Goal: Task Accomplishment & Management: Complete application form

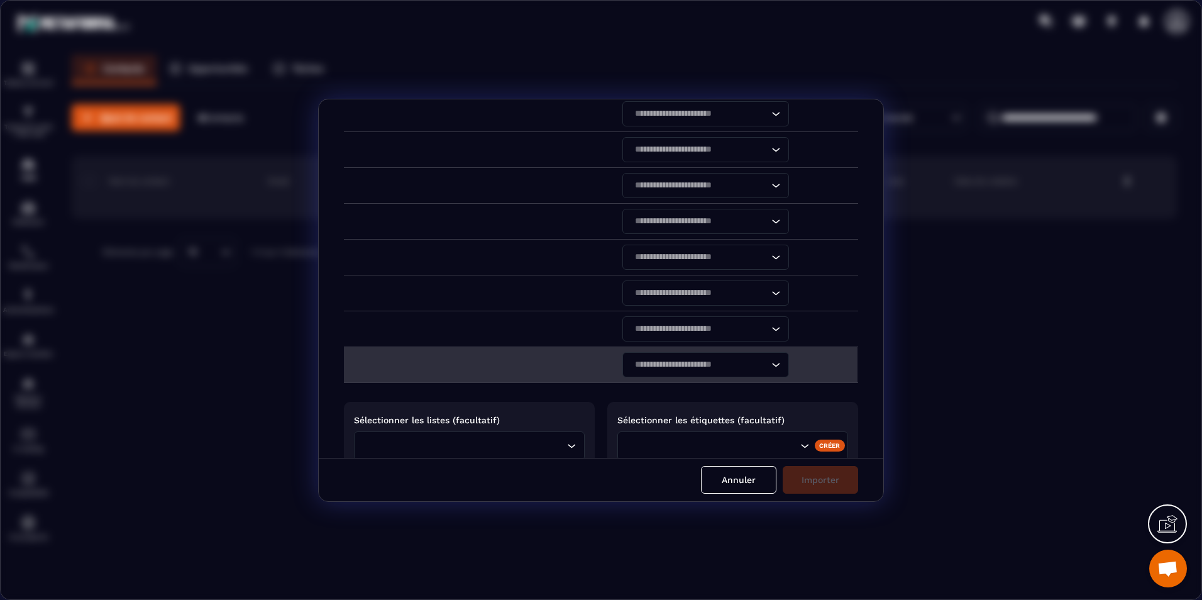
scroll to position [281, 0]
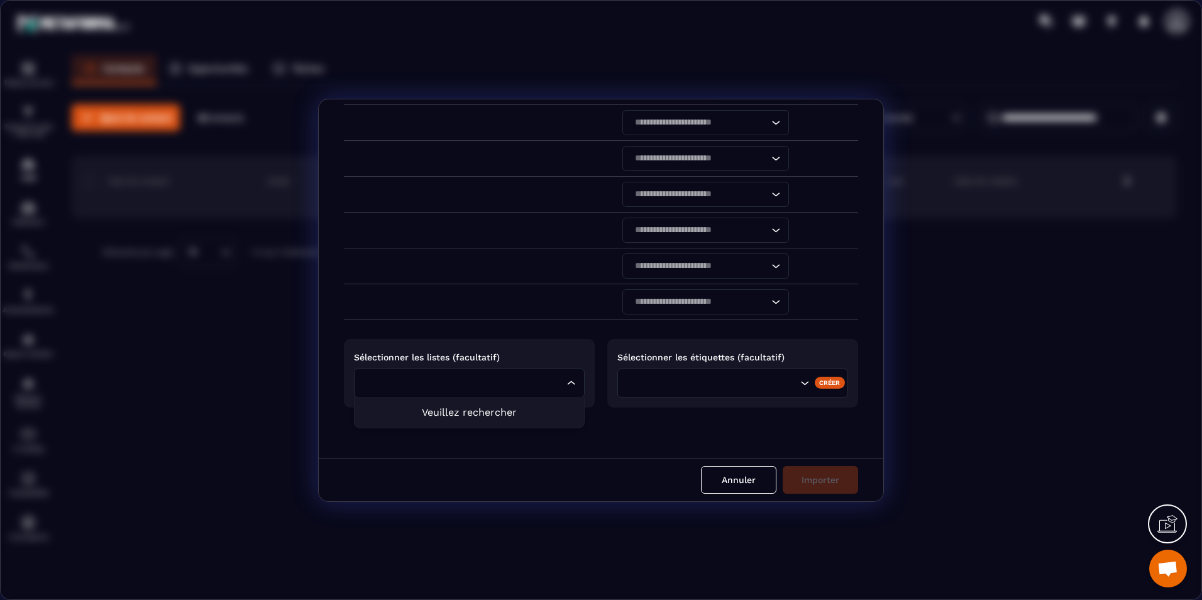
click at [565, 374] on div "Loading..." at bounding box center [469, 383] width 231 height 29
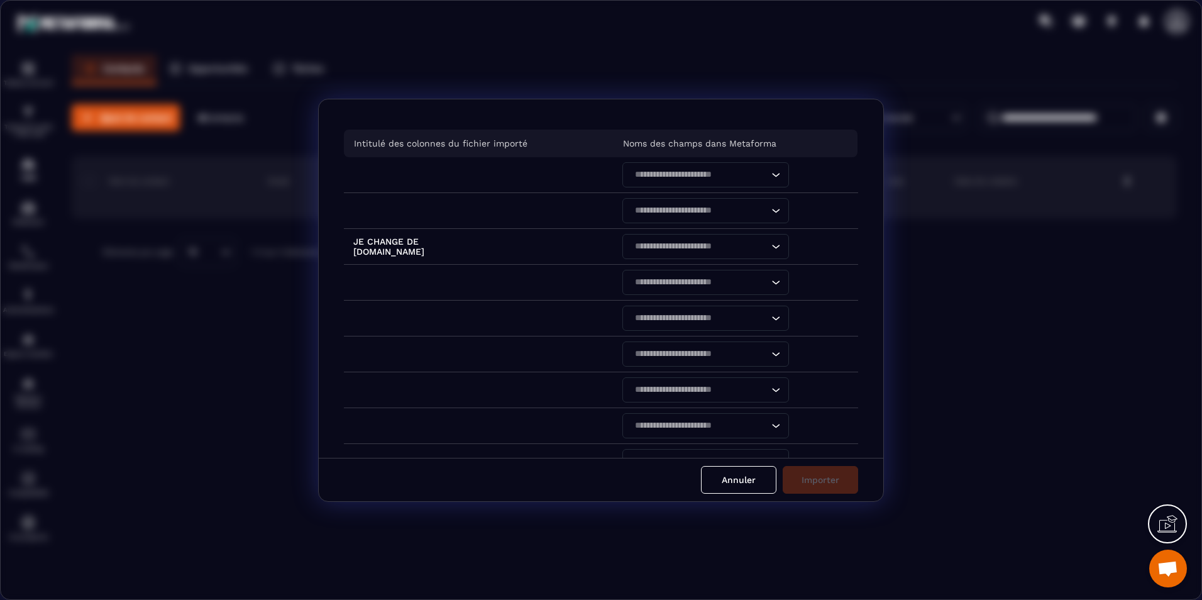
scroll to position [0, 0]
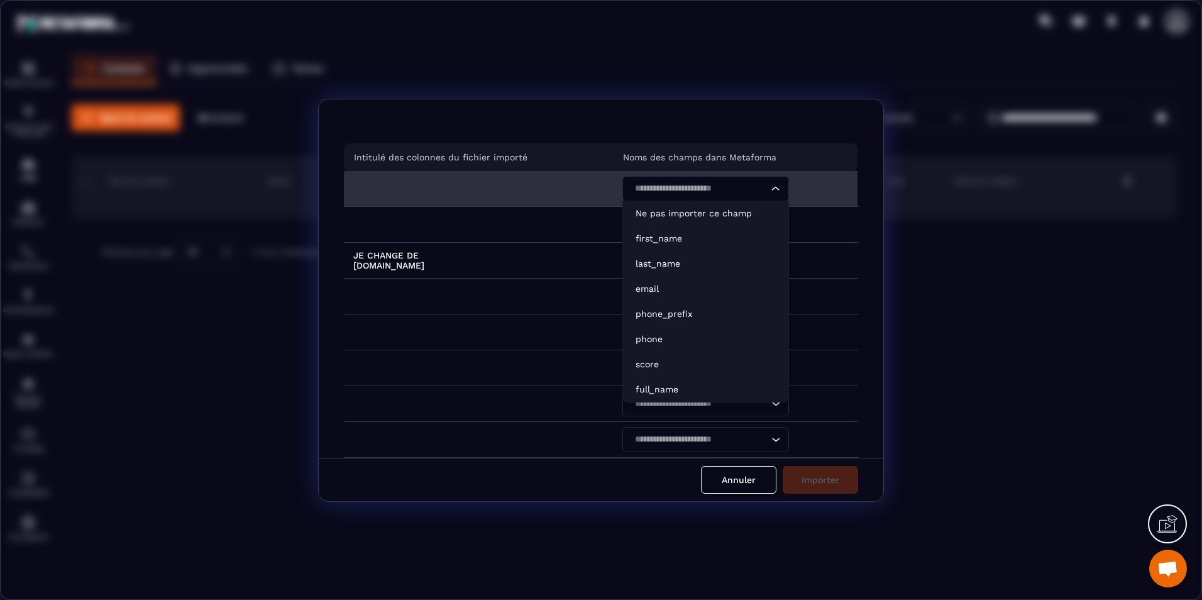
click at [730, 196] on div "Search for option" at bounding box center [699, 188] width 140 height 25
click at [733, 280] on li "email" at bounding box center [705, 288] width 165 height 25
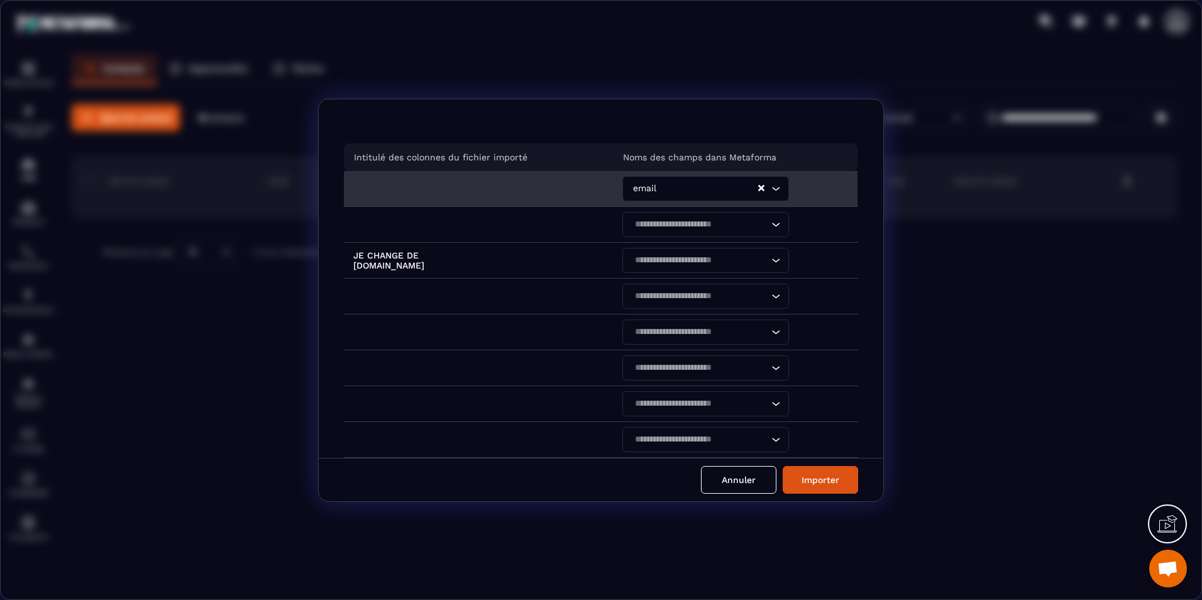
click at [759, 187] on icon "Clear Selected" at bounding box center [761, 188] width 6 height 6
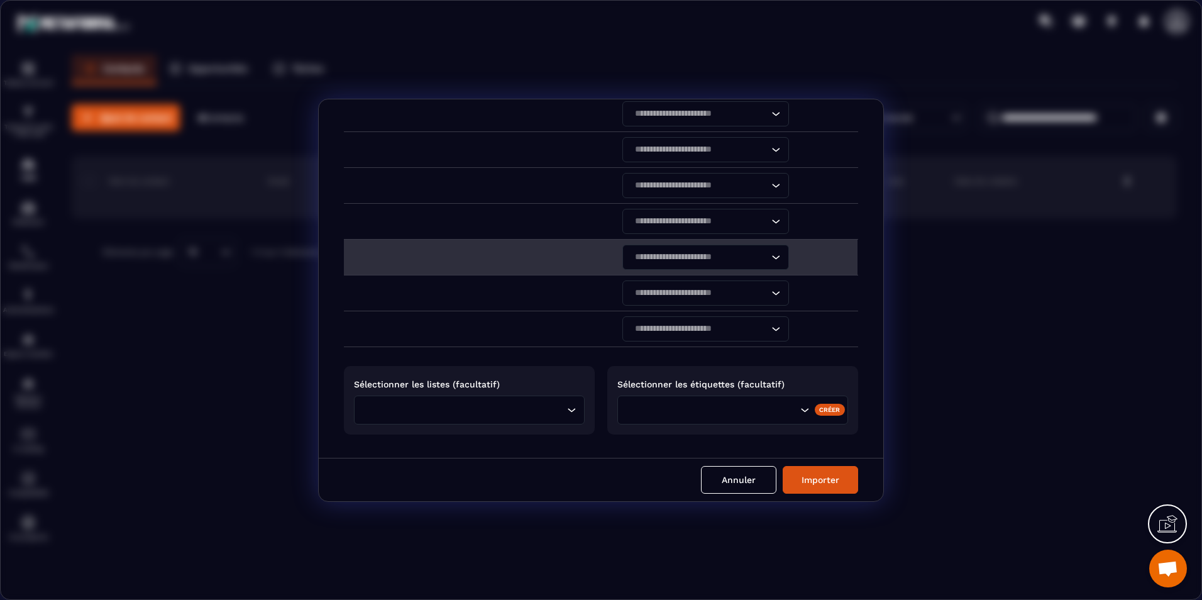
scroll to position [281, 0]
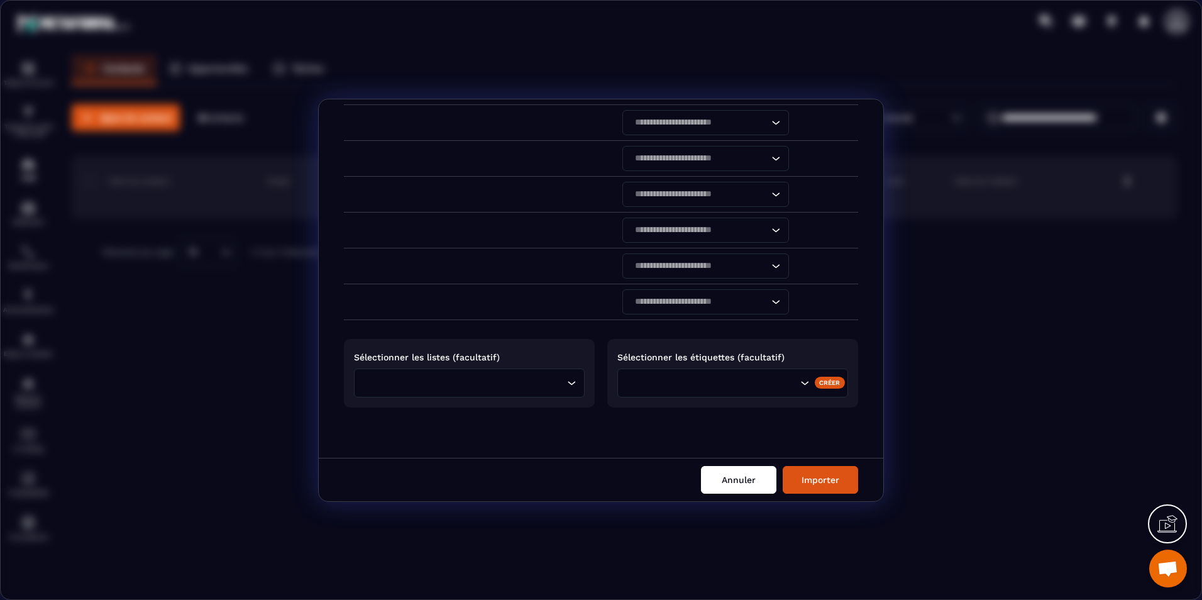
click at [715, 472] on button "Annuler" at bounding box center [738, 480] width 75 height 28
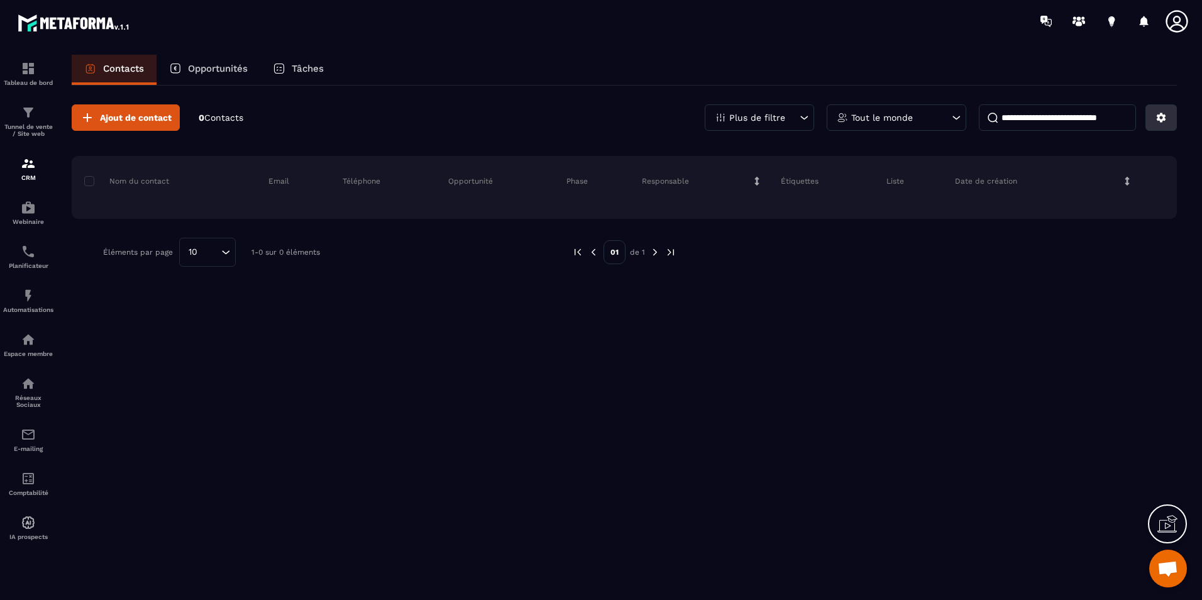
click at [1163, 116] on icon at bounding box center [1161, 117] width 9 height 9
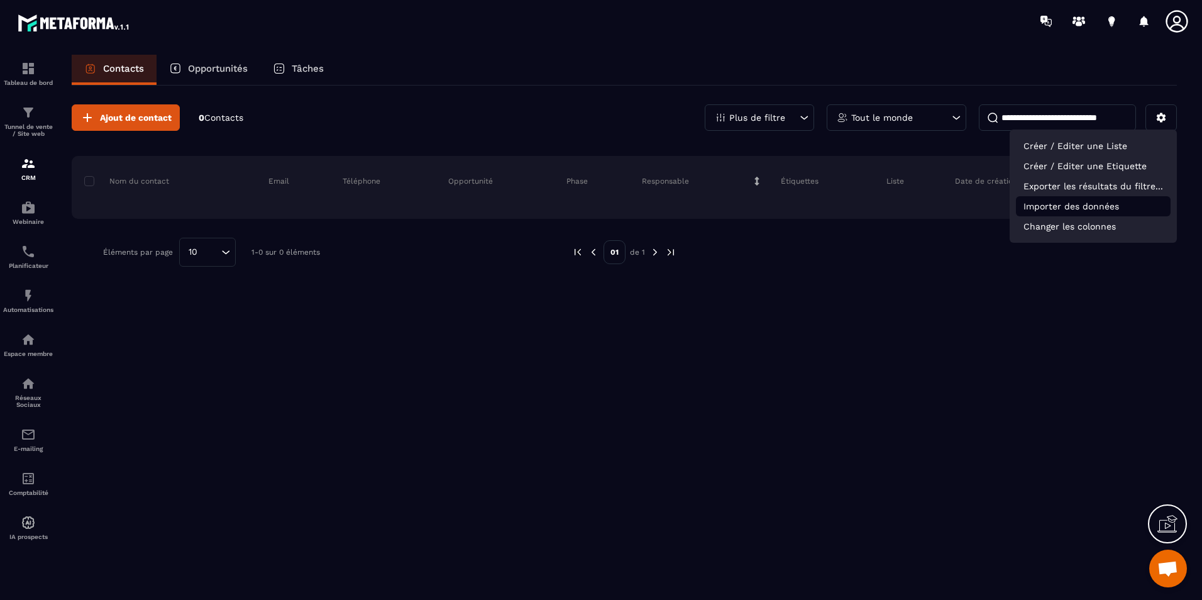
click at [1129, 202] on p "Importer des données" at bounding box center [1093, 206] width 155 height 20
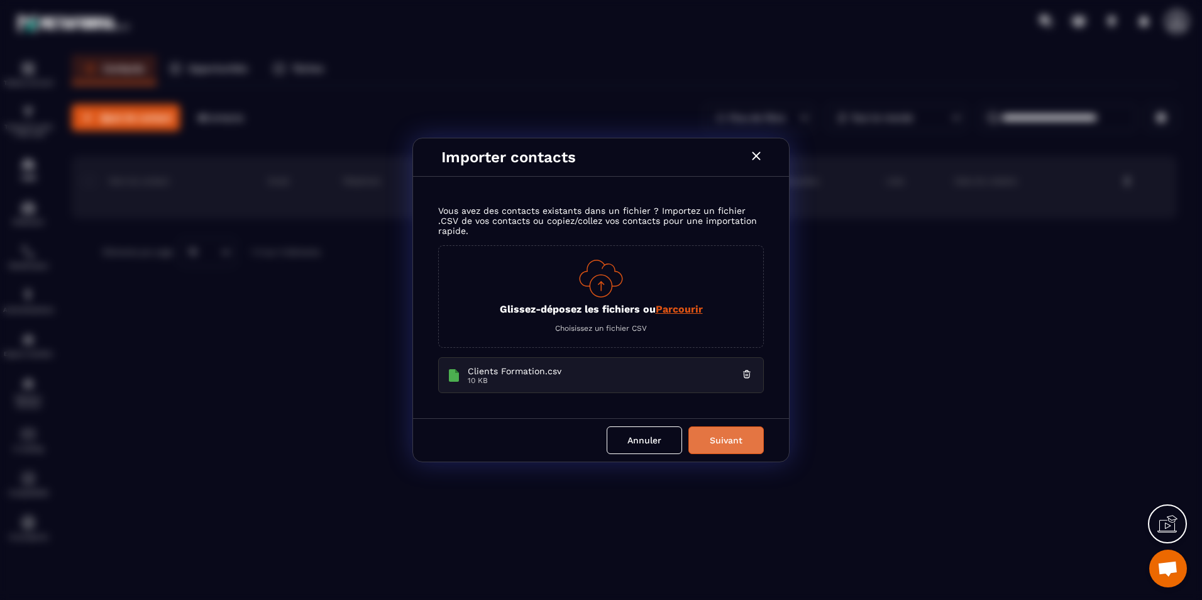
click at [714, 443] on button "Suivant" at bounding box center [726, 440] width 75 height 28
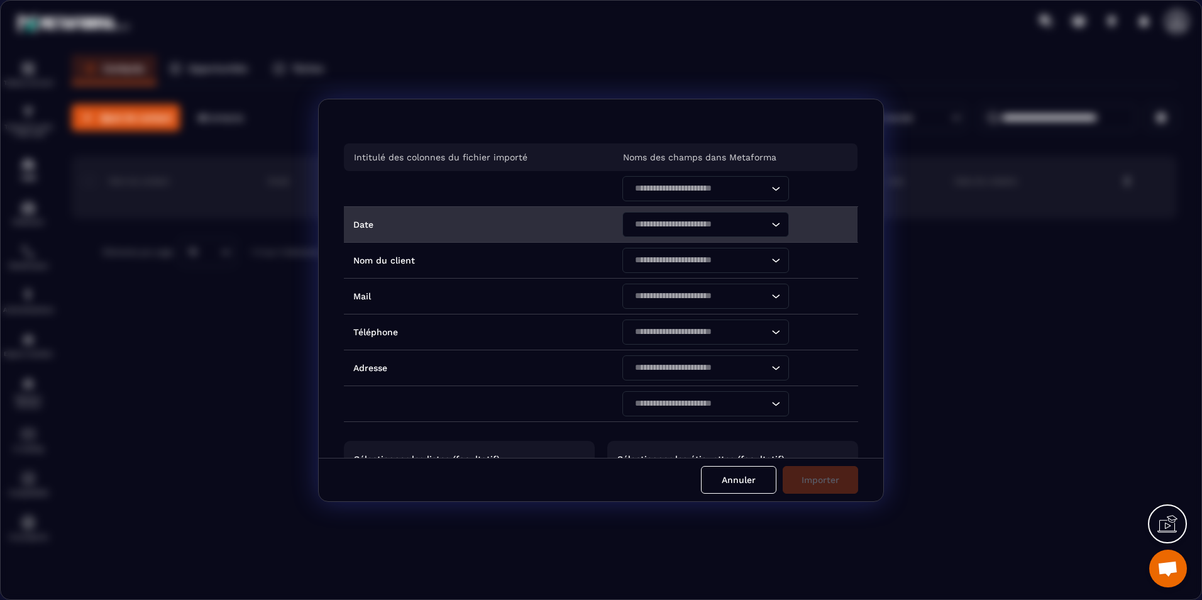
click at [724, 225] on input "Search for option" at bounding box center [700, 225] width 138 height 14
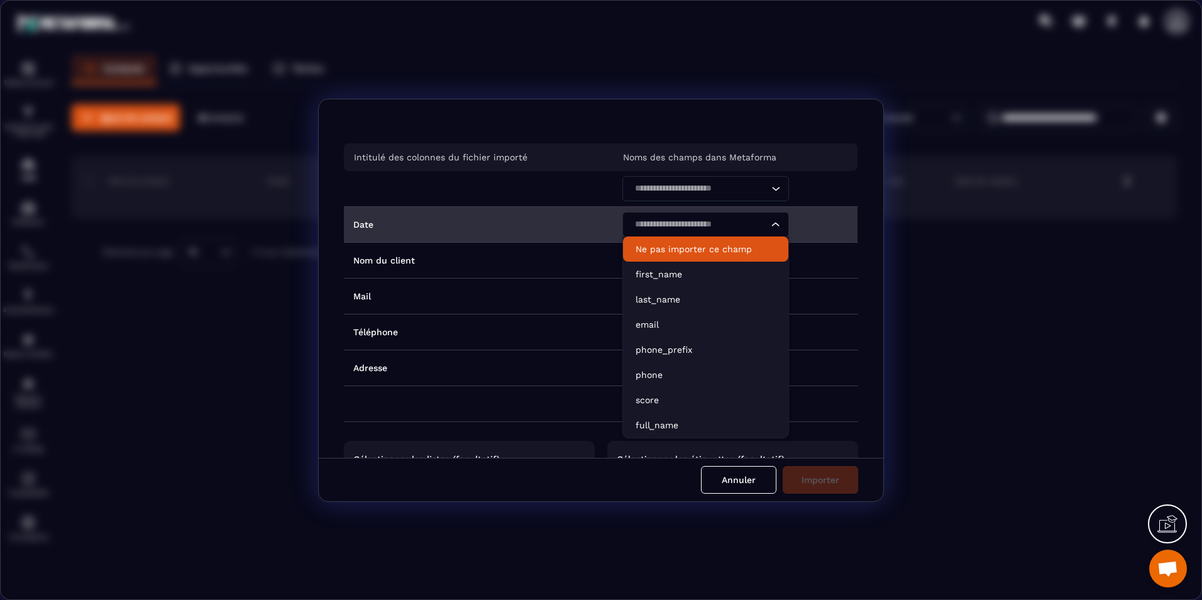
click at [673, 218] on input "Search for option" at bounding box center [700, 225] width 138 height 14
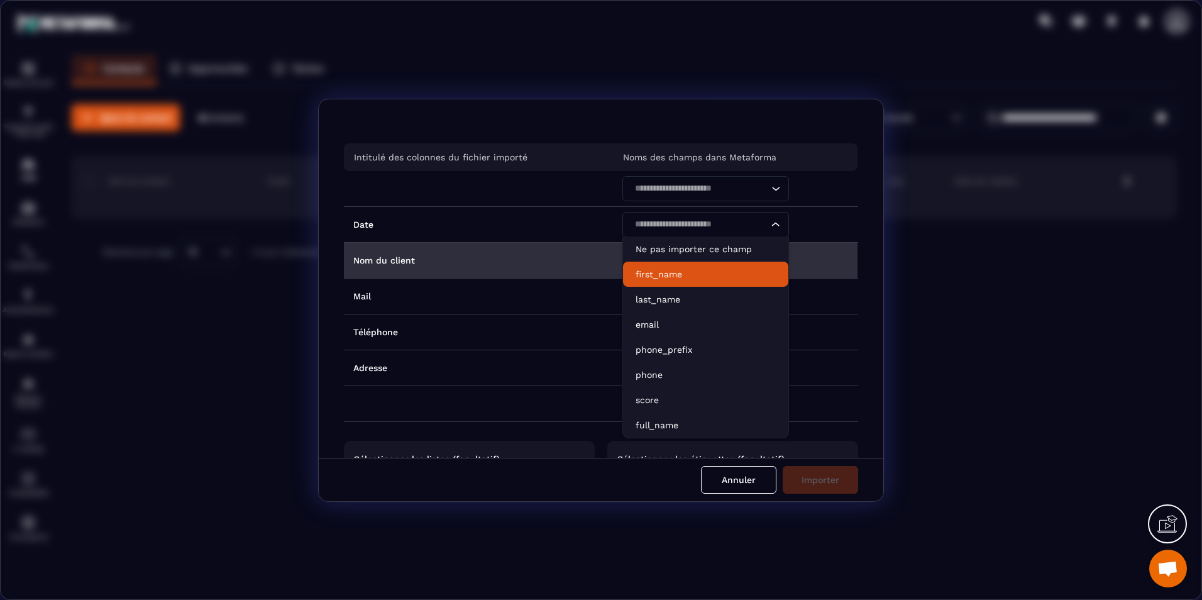
click at [516, 259] on td "Nom du client" at bounding box center [478, 260] width 269 height 36
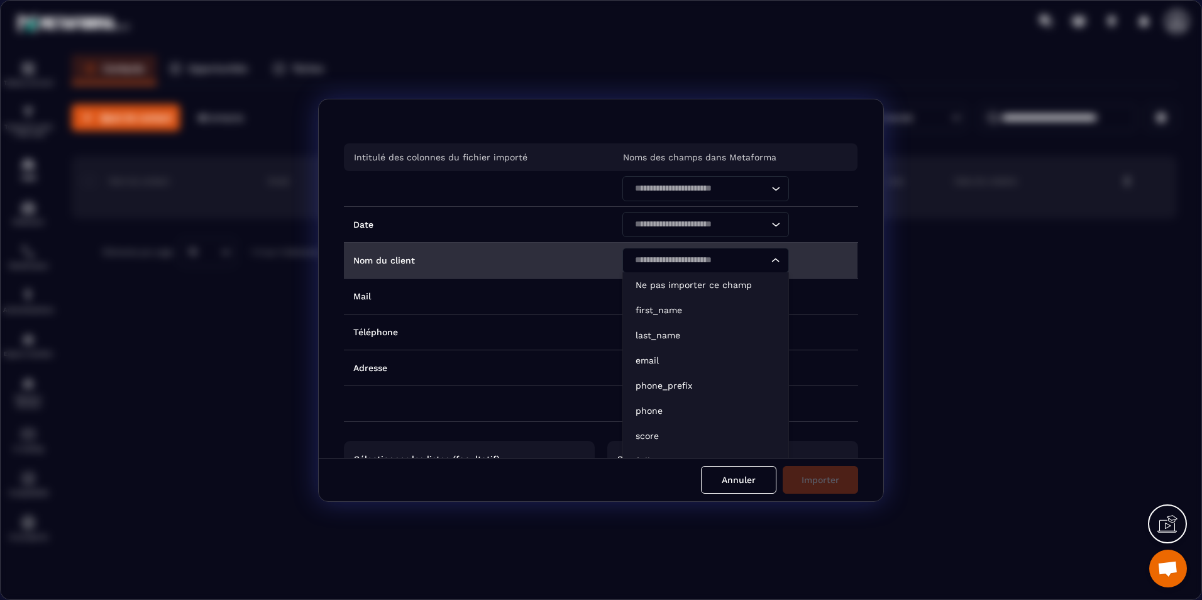
click at [650, 258] on input "Search for option" at bounding box center [700, 260] width 138 height 14
click at [680, 316] on li "first_name" at bounding box center [705, 309] width 165 height 25
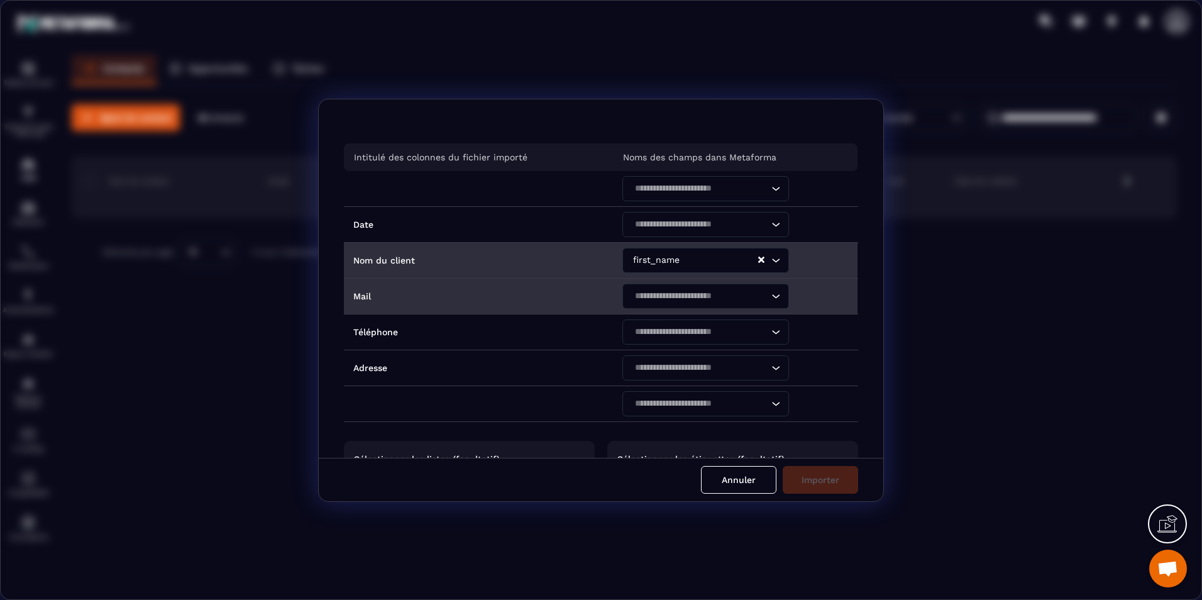
click at [684, 294] on input "Search for option" at bounding box center [700, 296] width 138 height 14
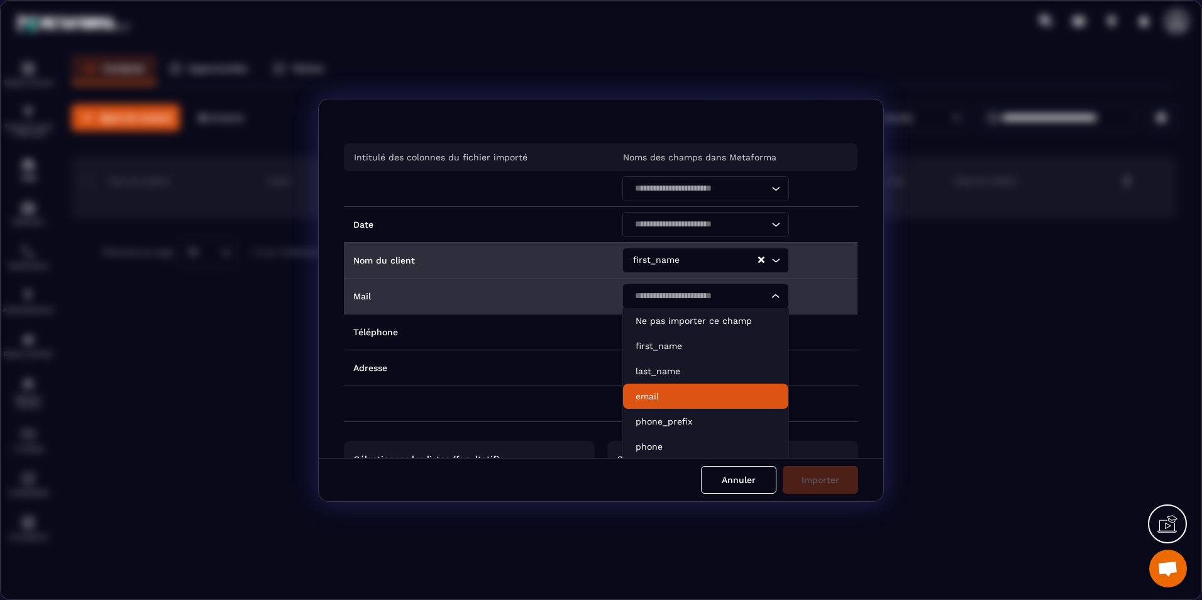
click at [673, 397] on p "email" at bounding box center [706, 396] width 140 height 13
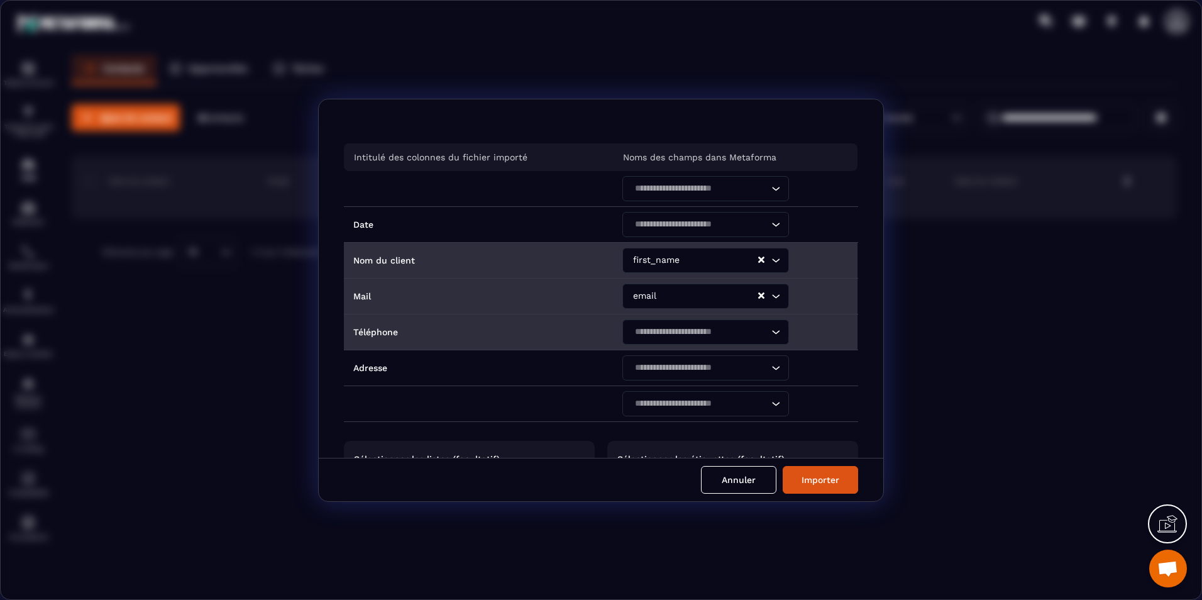
click at [665, 335] on input "Search for option" at bounding box center [700, 332] width 138 height 14
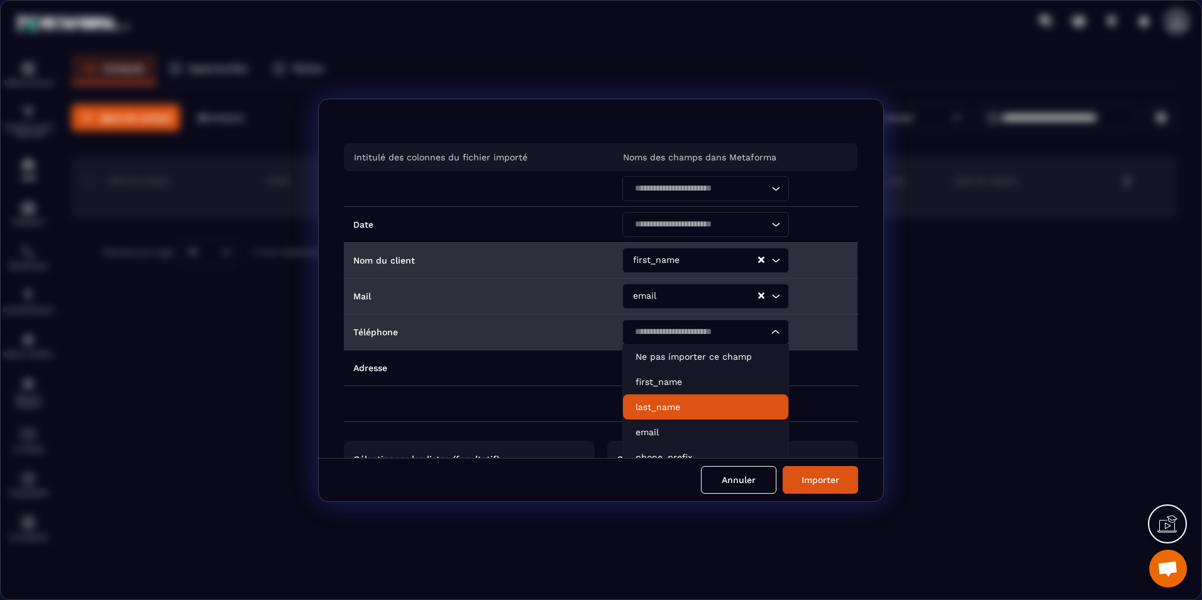
scroll to position [63, 0]
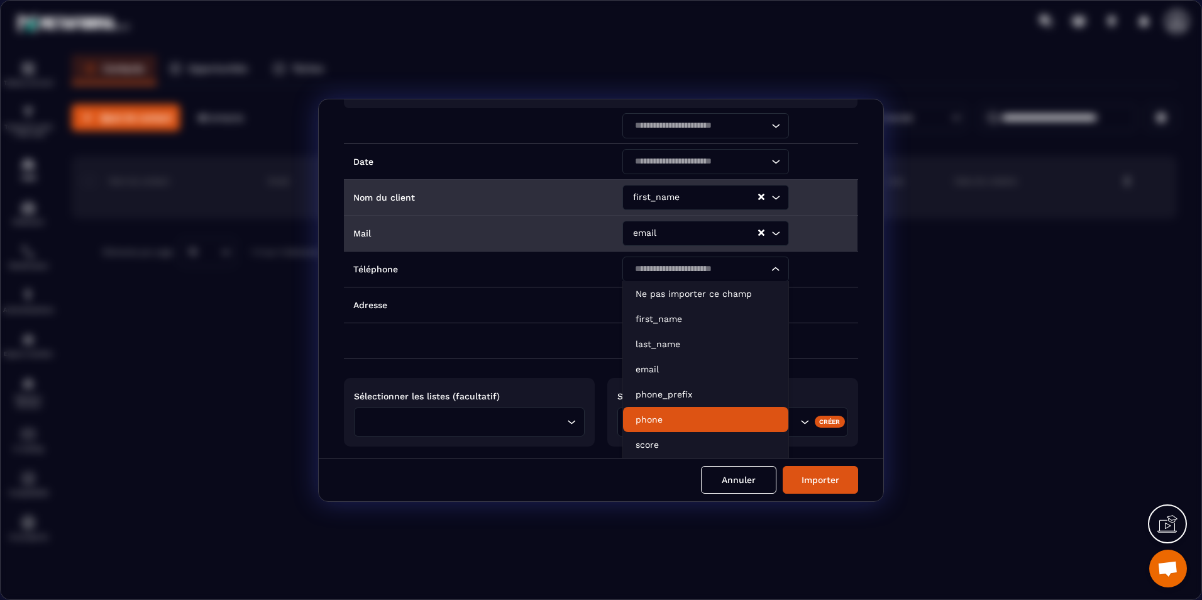
click at [689, 418] on p "phone" at bounding box center [706, 419] width 140 height 13
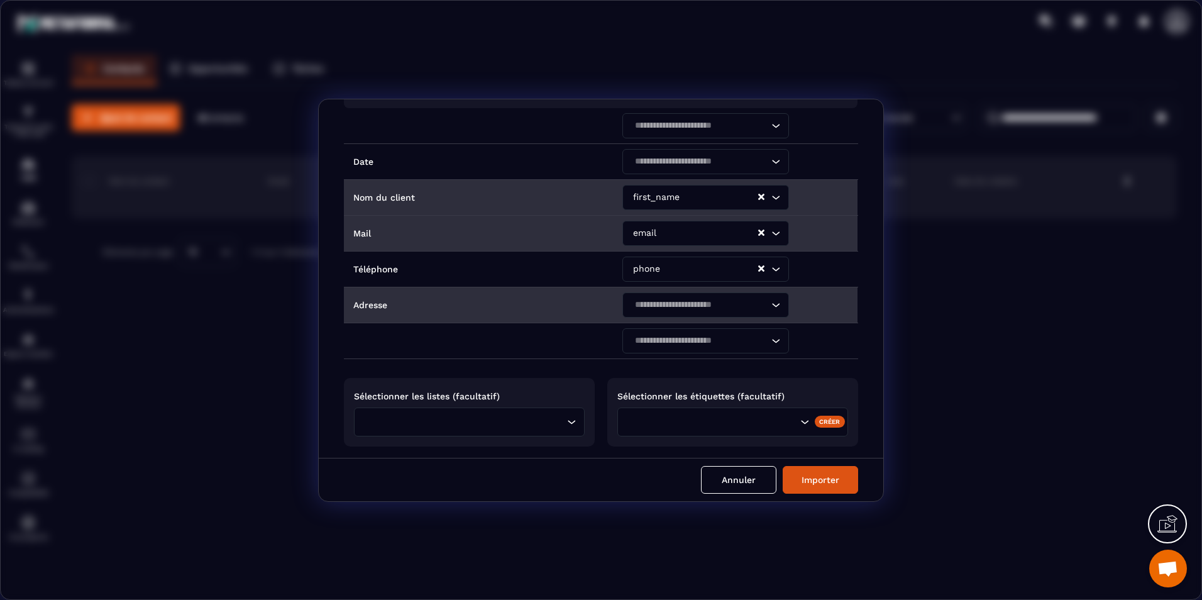
click at [655, 306] on input "Search for option" at bounding box center [700, 305] width 138 height 14
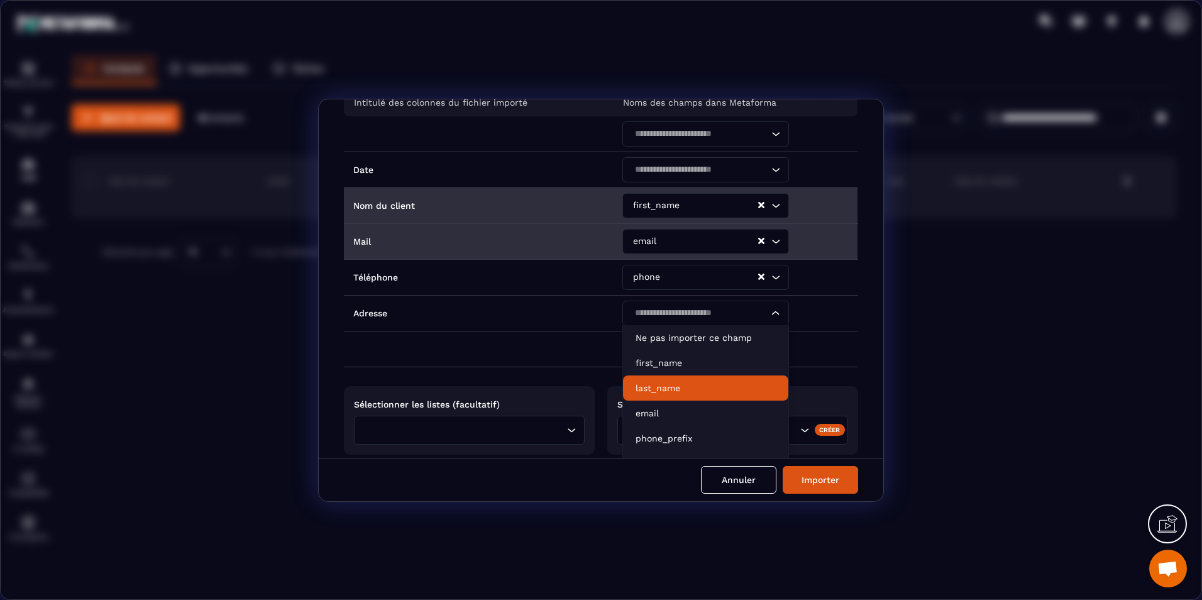
scroll to position [0, 0]
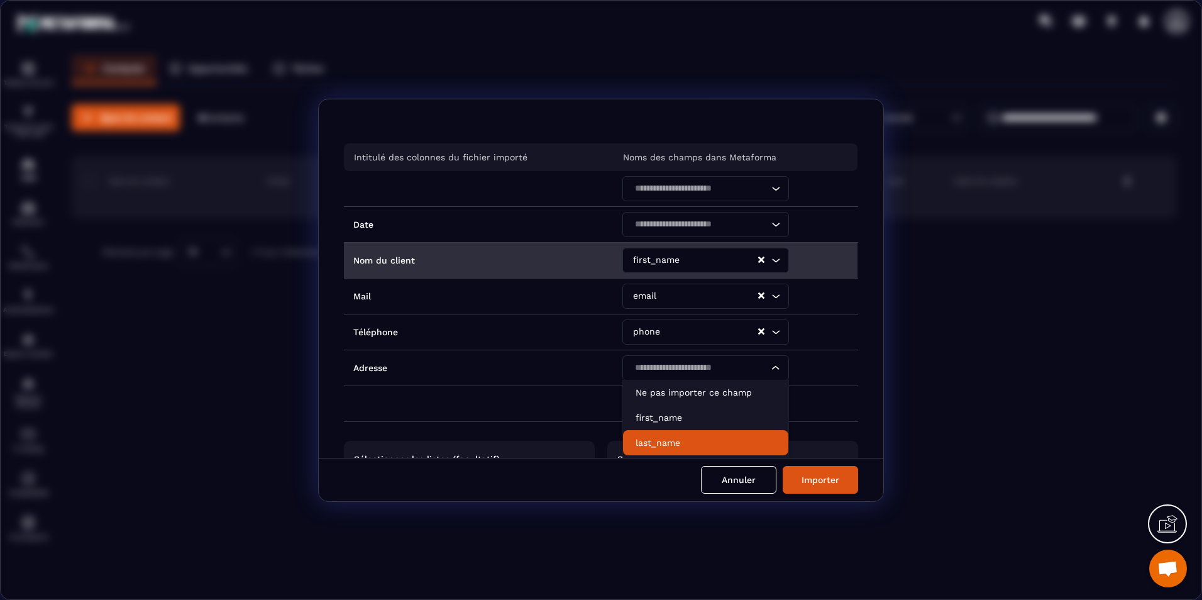
click at [647, 252] on div "first_name" at bounding box center [693, 260] width 129 height 25
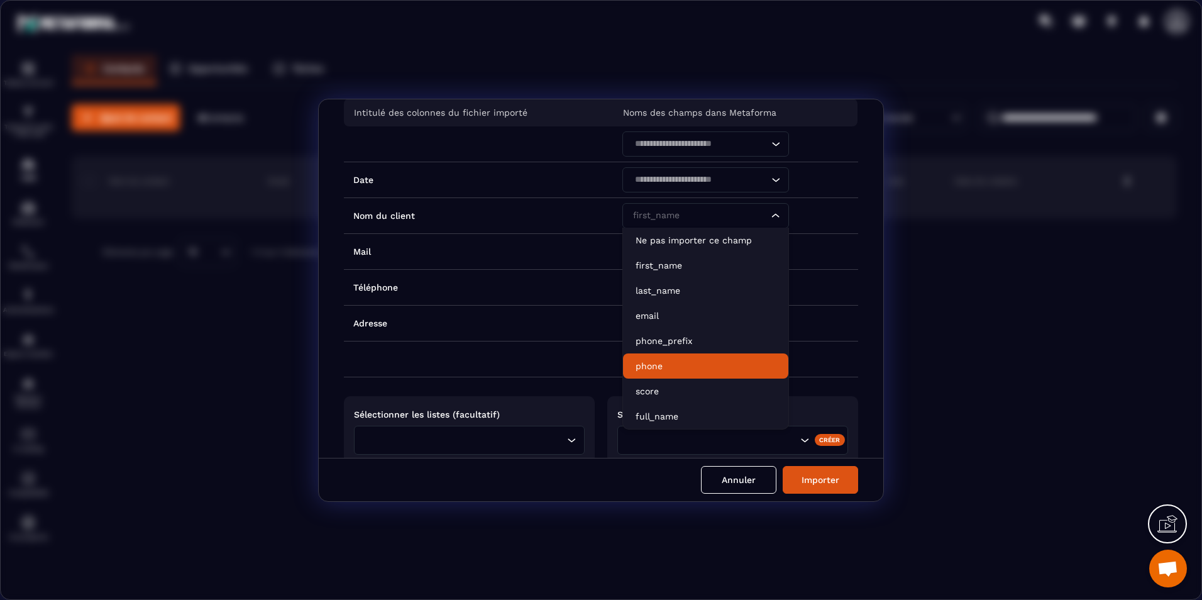
scroll to position [102, 0]
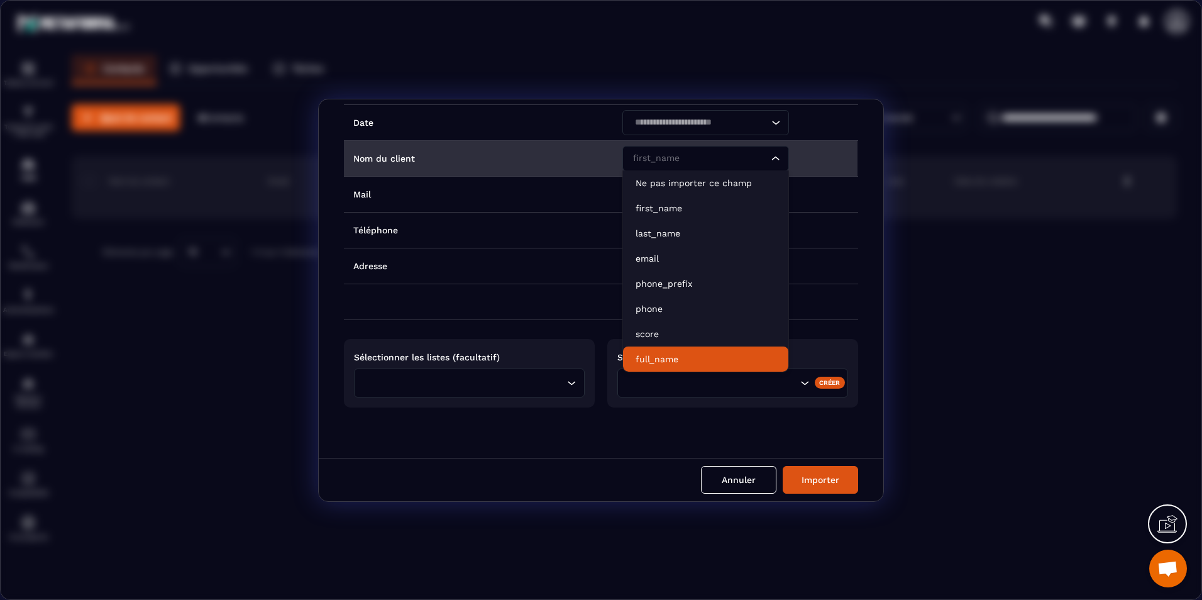
click at [685, 357] on p "full_name" at bounding box center [706, 359] width 140 height 13
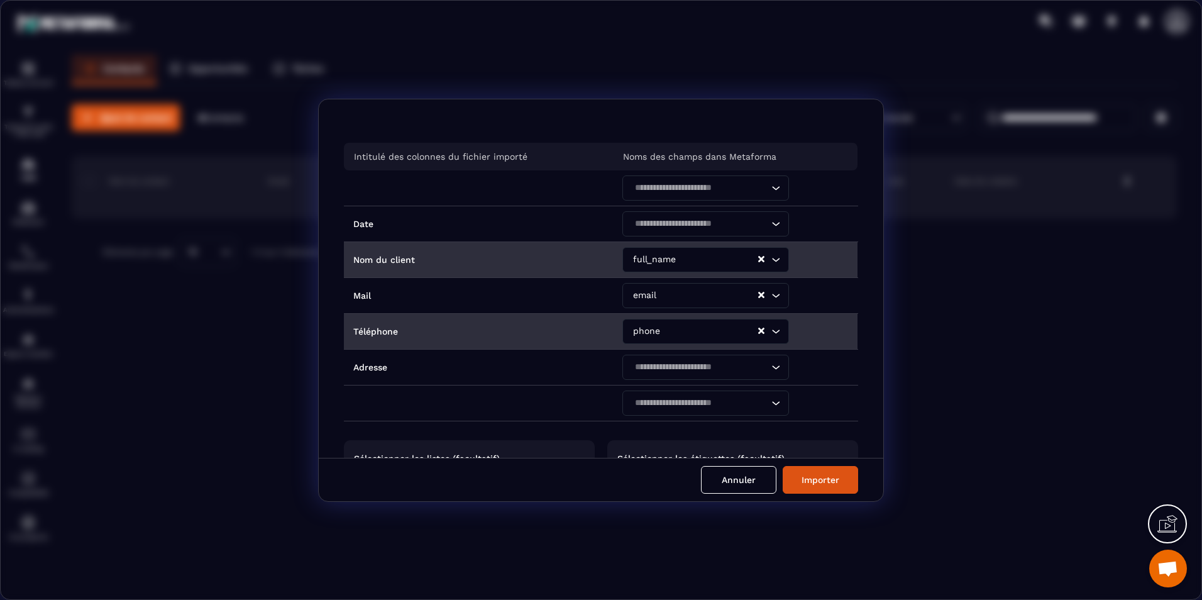
scroll to position [0, 0]
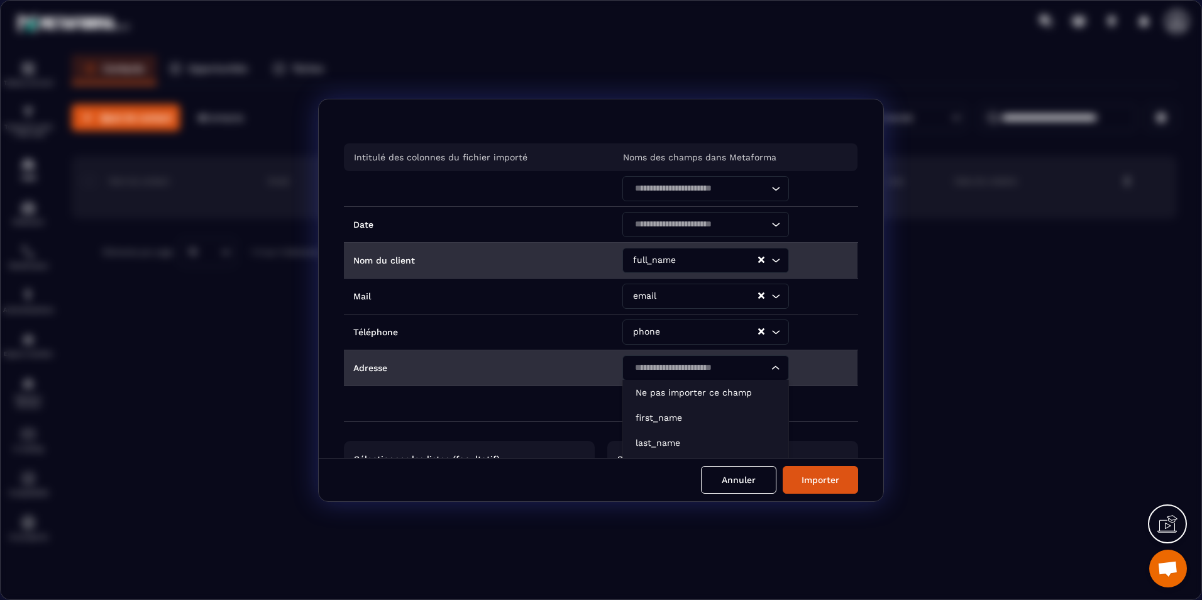
click at [660, 367] on input "Search for option" at bounding box center [700, 368] width 138 height 14
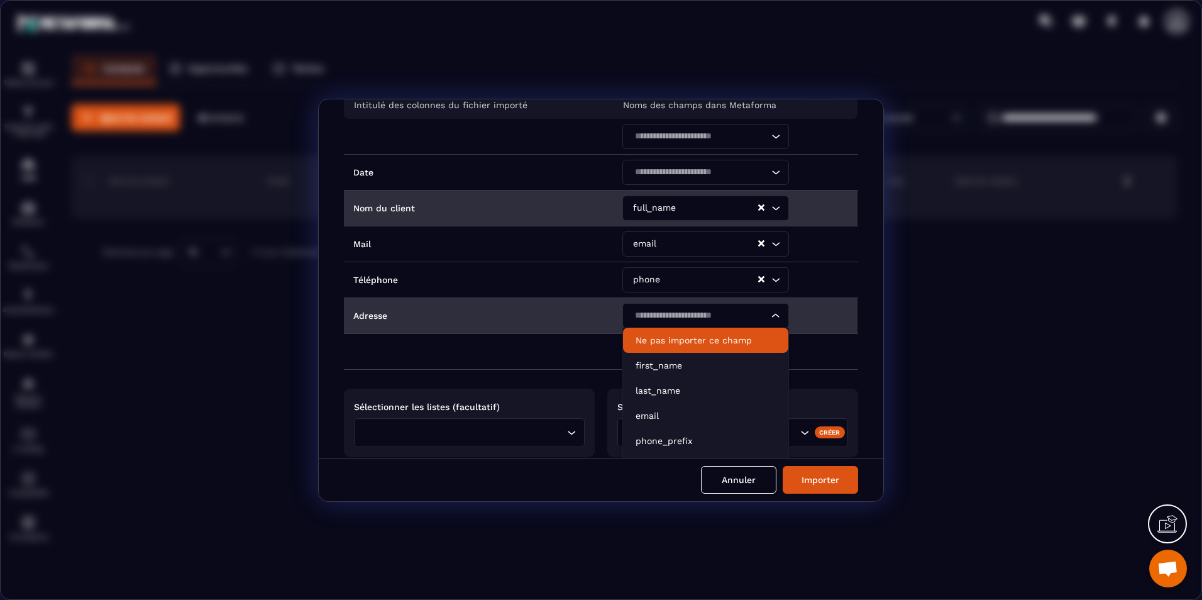
scroll to position [124, 0]
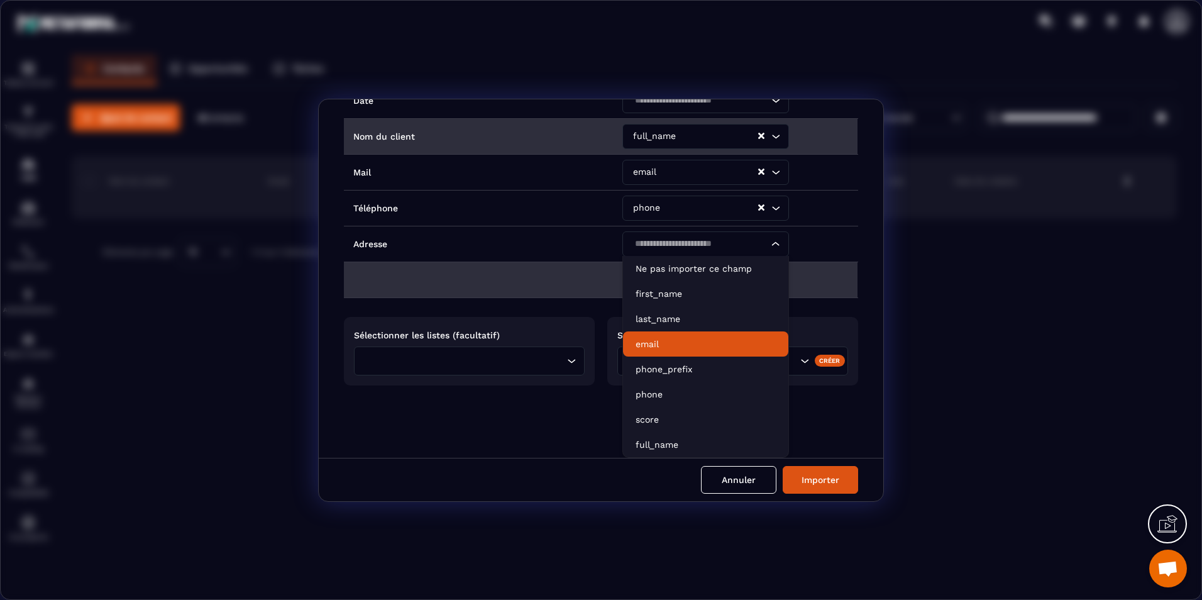
click at [561, 293] on td "Modal window" at bounding box center [478, 280] width 269 height 36
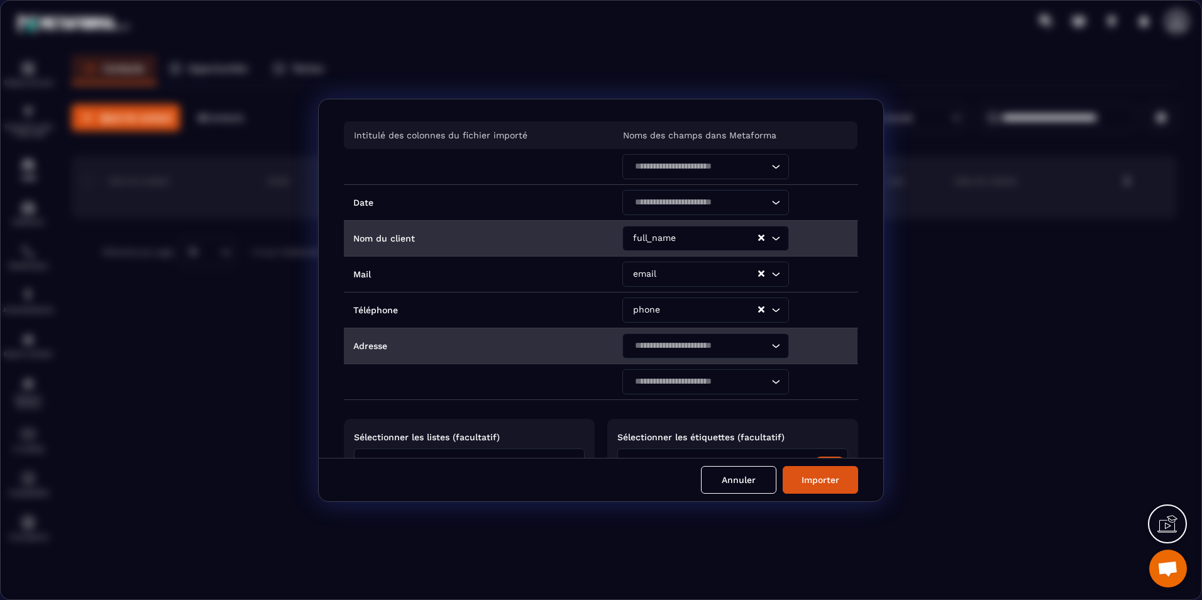
scroll to position [0, 0]
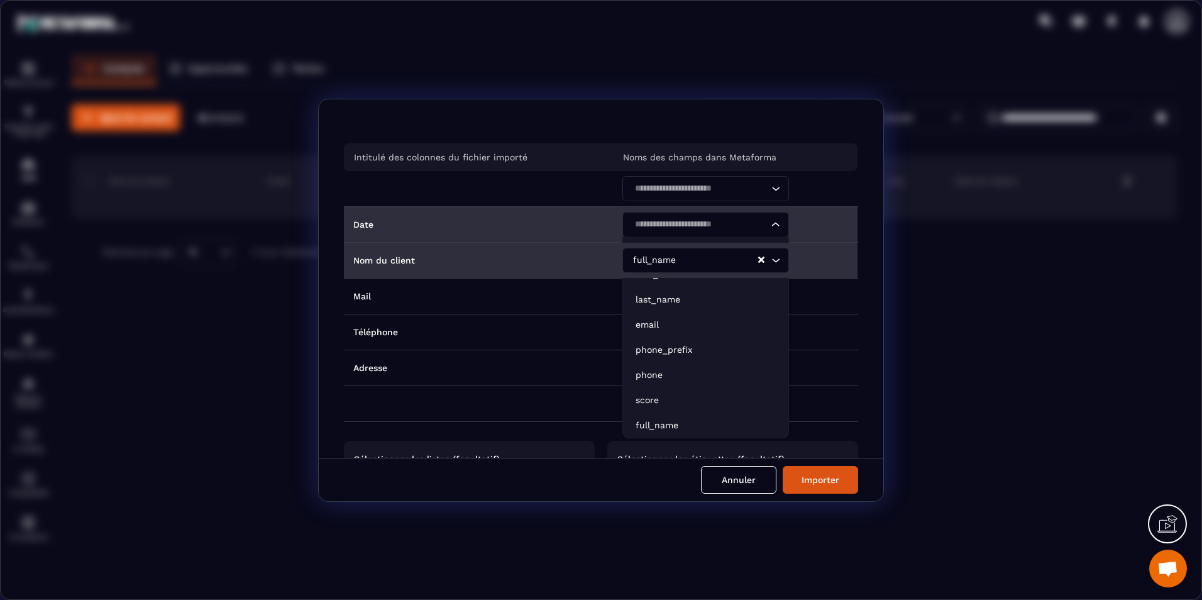
click at [695, 222] on input "Search for option" at bounding box center [700, 225] width 138 height 14
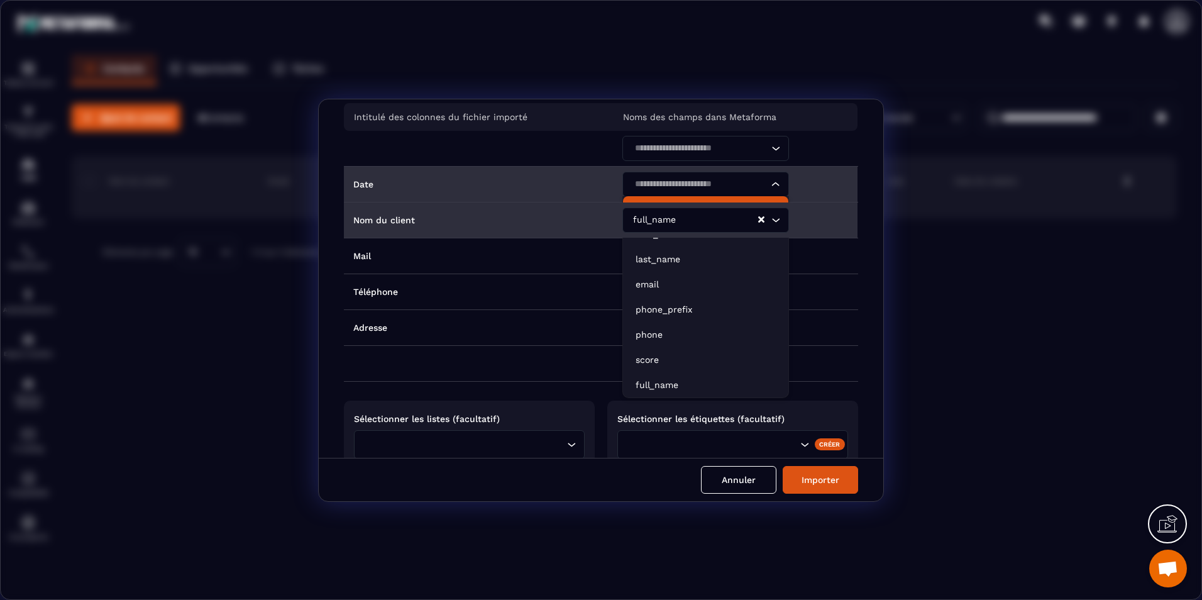
scroll to position [63, 0]
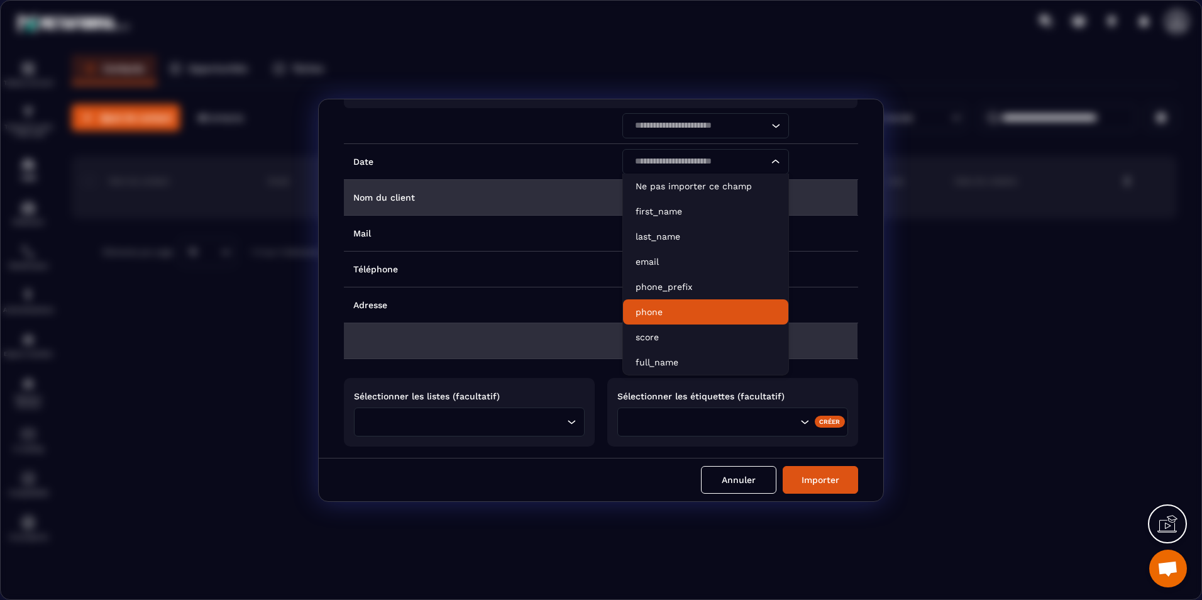
click at [535, 347] on td "Modal window" at bounding box center [478, 341] width 269 height 36
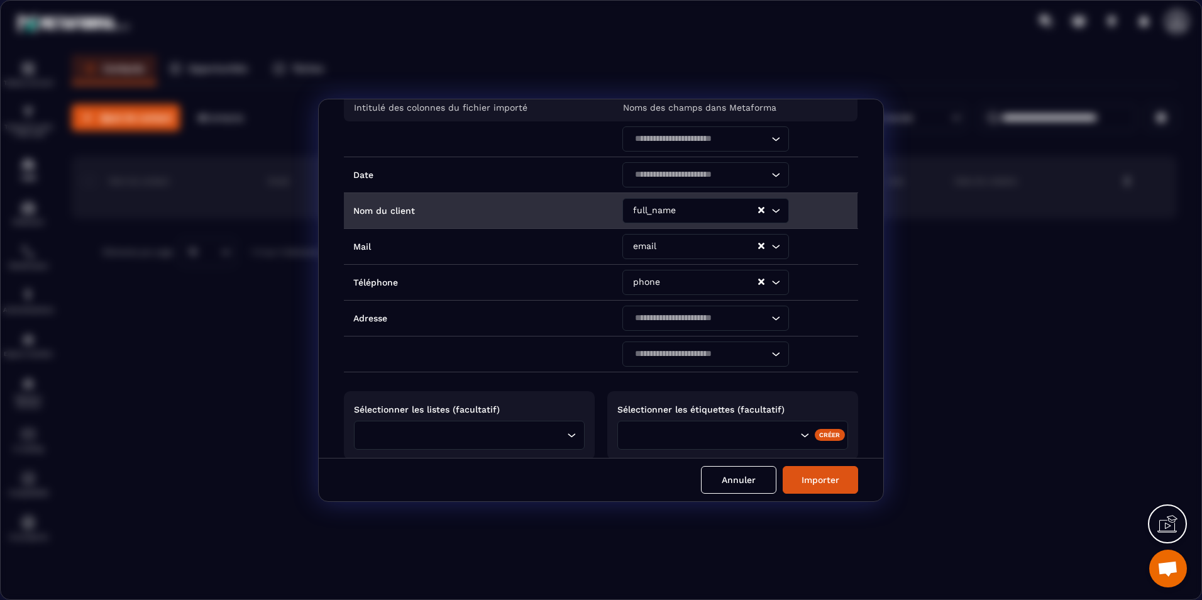
scroll to position [102, 0]
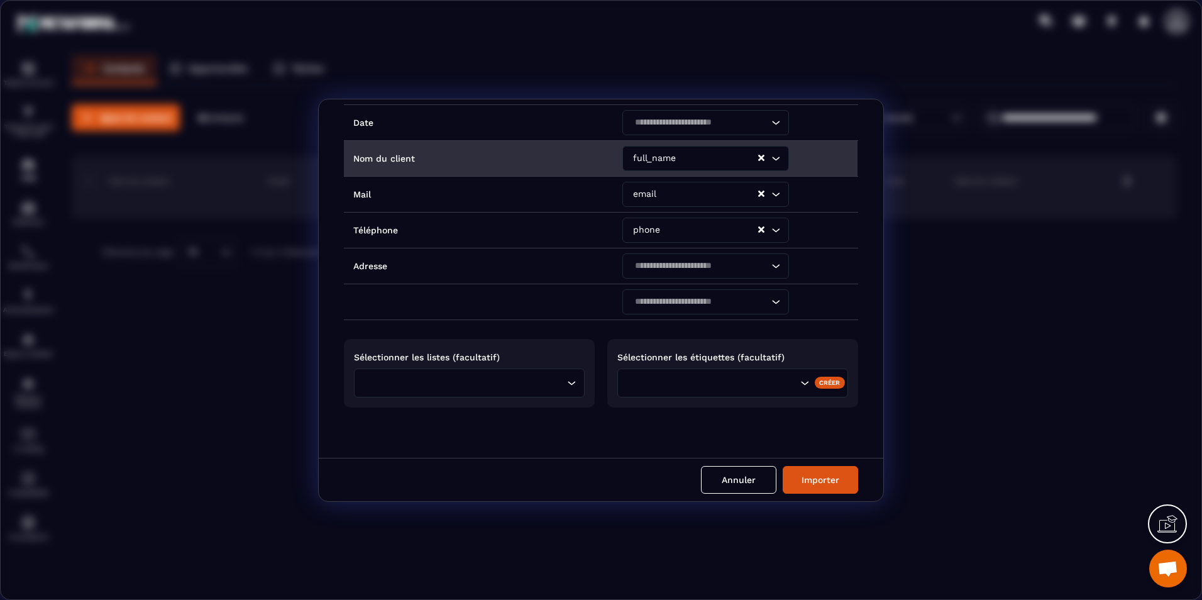
click at [562, 384] on div "Search for option" at bounding box center [463, 383] width 204 height 14
click at [562, 384] on div "Loading..." at bounding box center [469, 383] width 231 height 29
click at [738, 375] on div "Search for option" at bounding box center [733, 383] width 231 height 29
drag, startPoint x: 738, startPoint y: 375, endPoint x: 781, endPoint y: 426, distance: 66.9
click at [739, 376] on div "Search for option" at bounding box center [733, 383] width 231 height 29
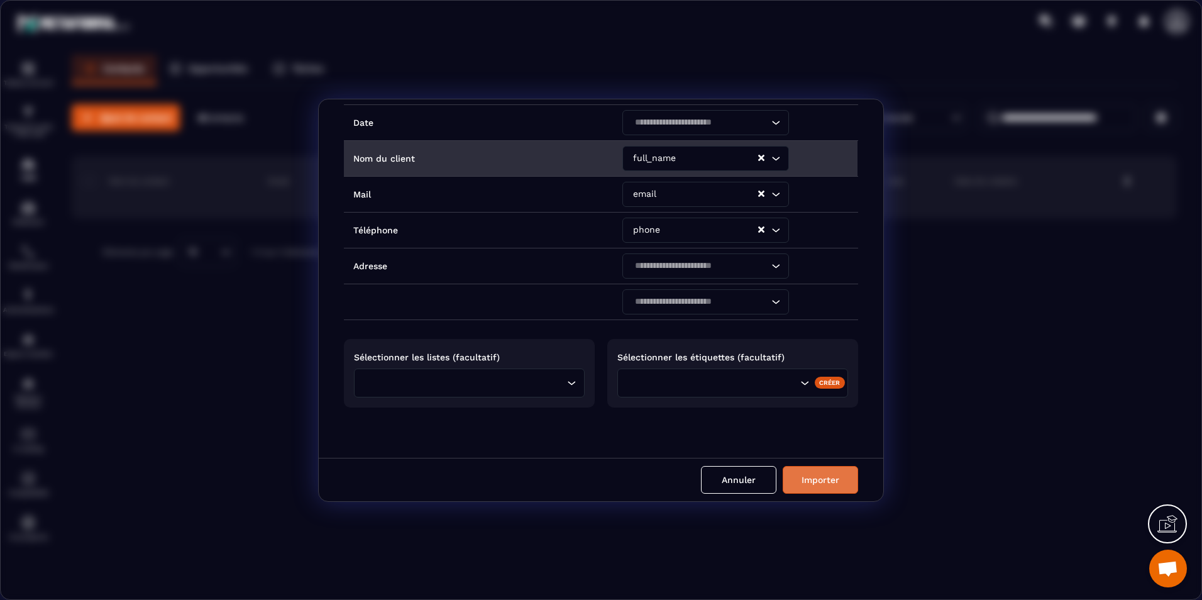
click at [809, 480] on button "Importer" at bounding box center [820, 480] width 75 height 28
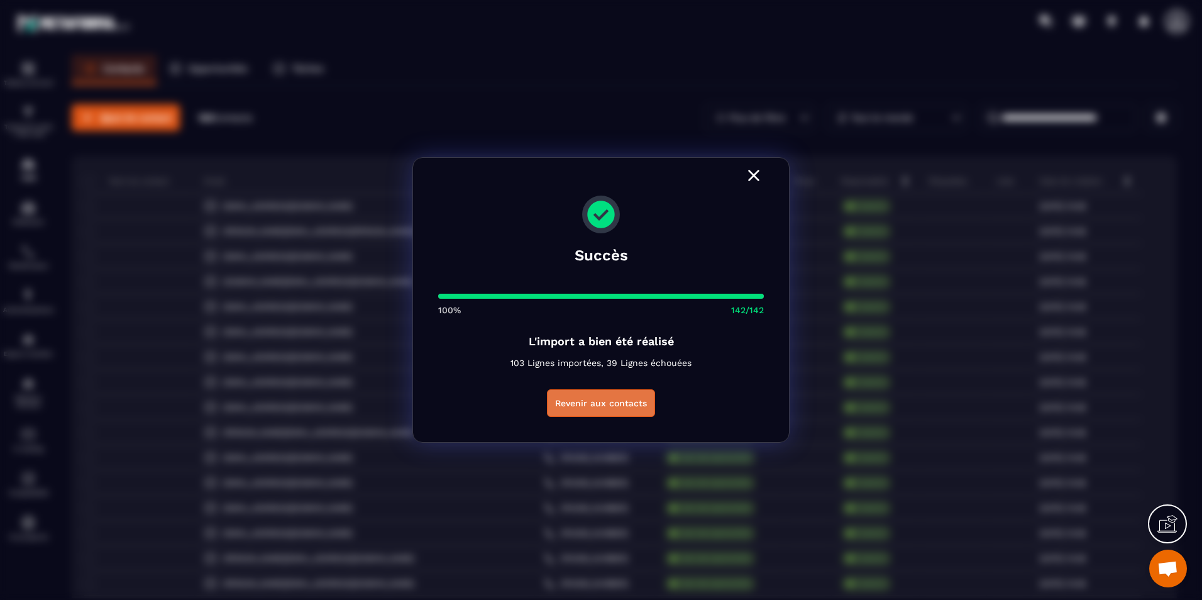
click at [576, 410] on button "Revenir aux contacts" at bounding box center [601, 403] width 108 height 28
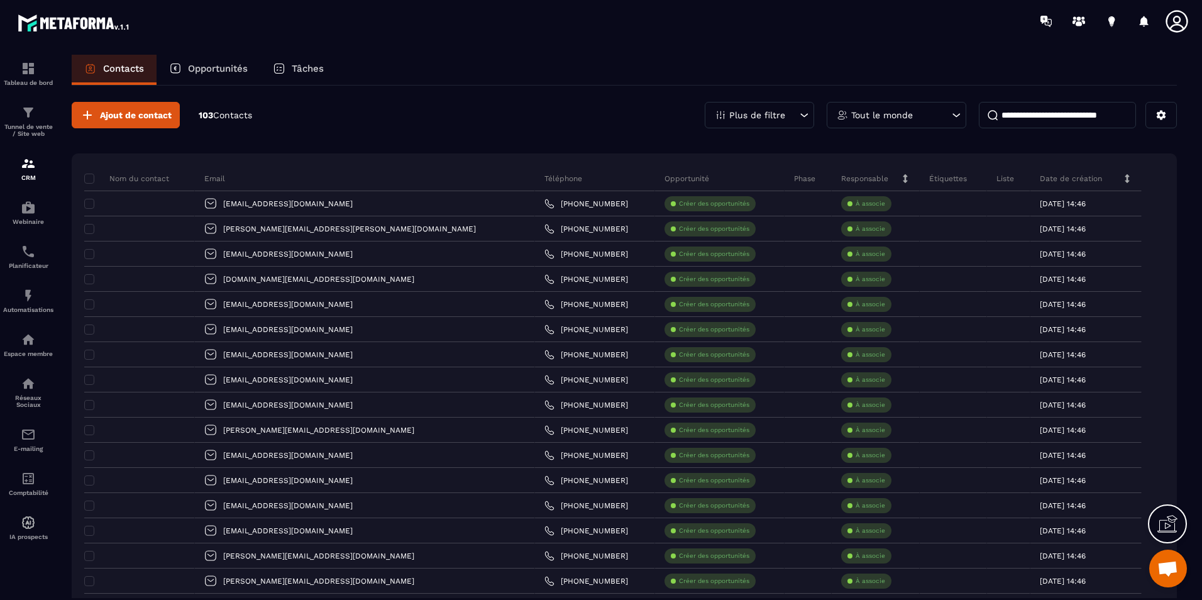
scroll to position [0, 0]
click at [413, 209] on div "[EMAIL_ADDRESS][DOMAIN_NAME]" at bounding box center [365, 206] width 340 height 25
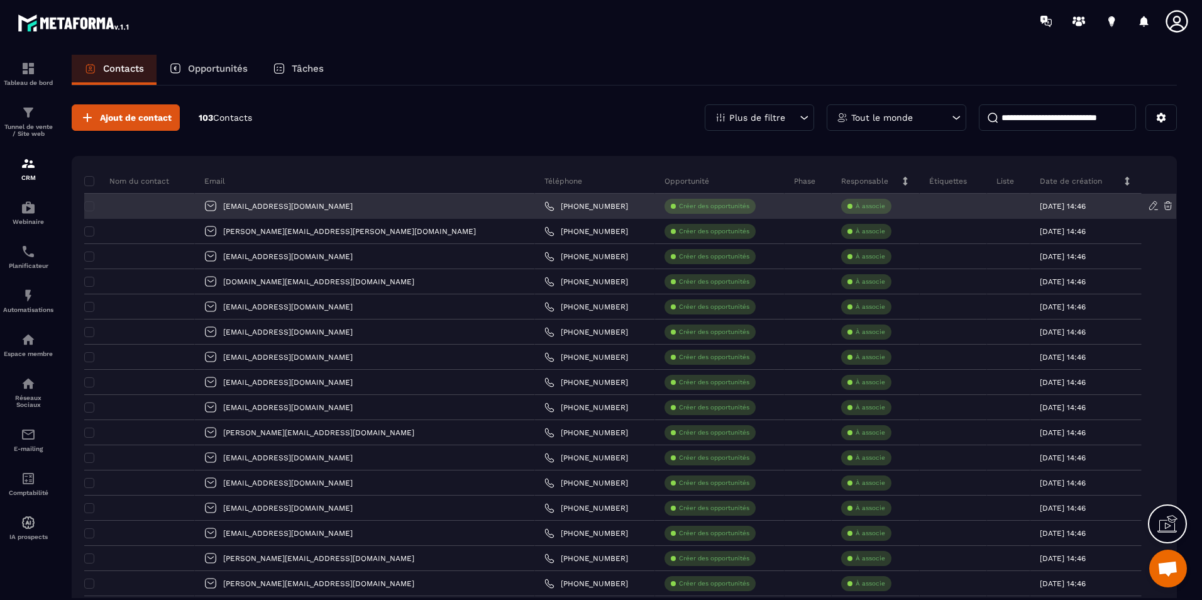
click at [399, 209] on div "[EMAIL_ADDRESS][DOMAIN_NAME]" at bounding box center [365, 206] width 340 height 25
click at [277, 201] on div "[EMAIL_ADDRESS][DOMAIN_NAME]" at bounding box center [365, 206] width 340 height 25
click at [243, 204] on div "[EMAIL_ADDRESS][DOMAIN_NAME]" at bounding box center [365, 206] width 340 height 25
click at [184, 209] on div at bounding box center [139, 206] width 111 height 25
